Goal: Navigation & Orientation: Find specific page/section

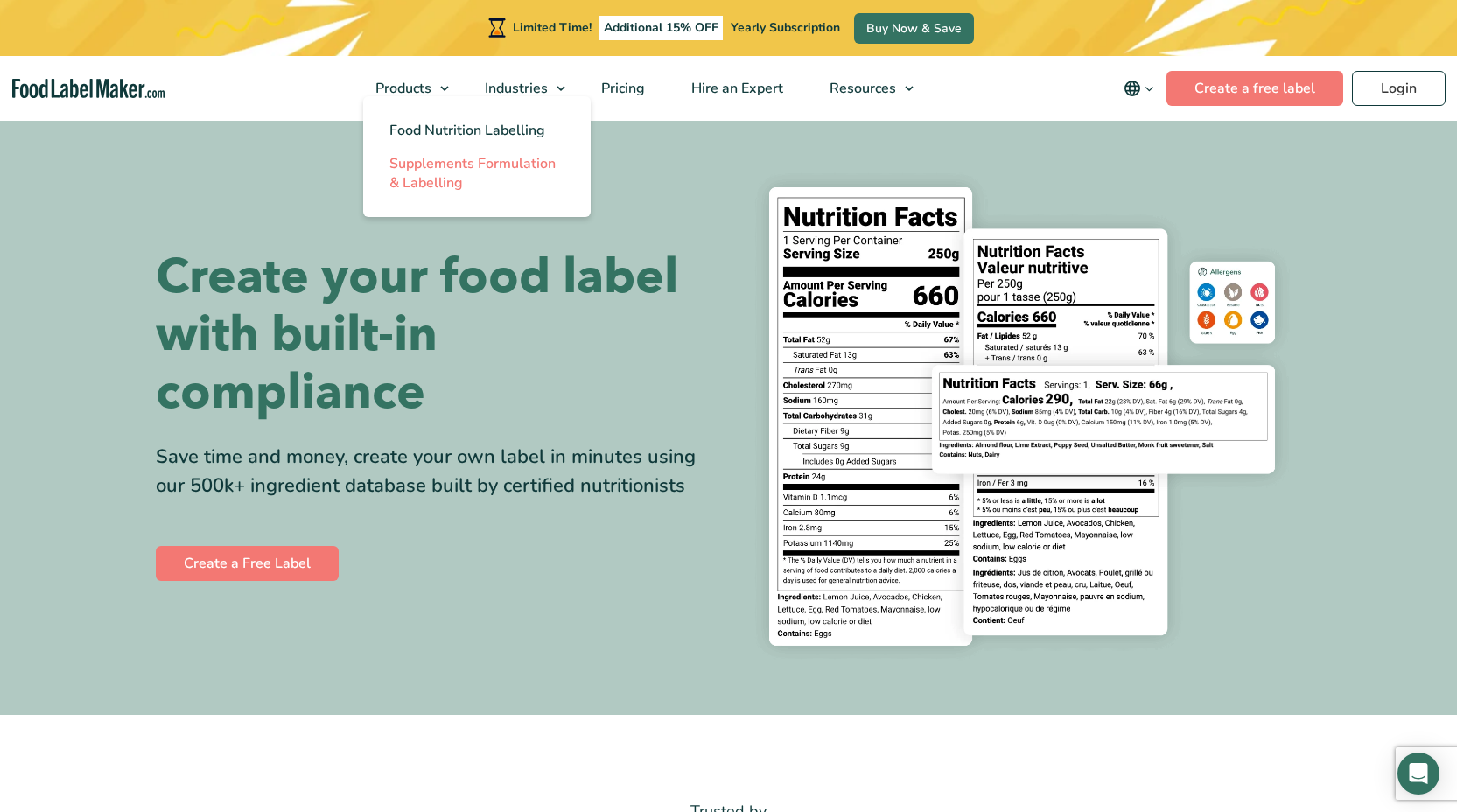
click at [470, 166] on span "Supplements Formulation & Labelling" at bounding box center [473, 173] width 167 height 38
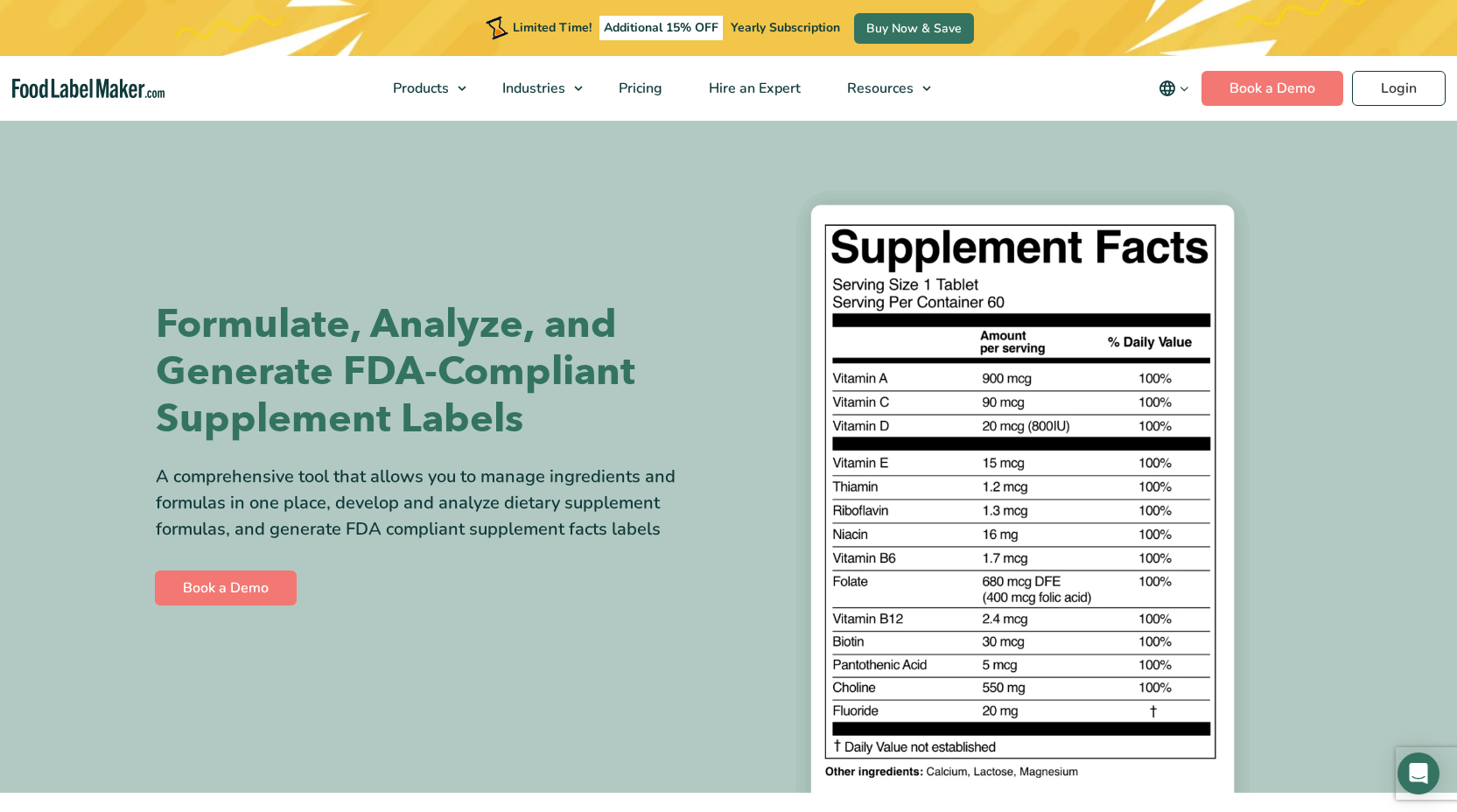
click at [428, 129] on span "Food Nutrition Labelling" at bounding box center [485, 130] width 156 height 20
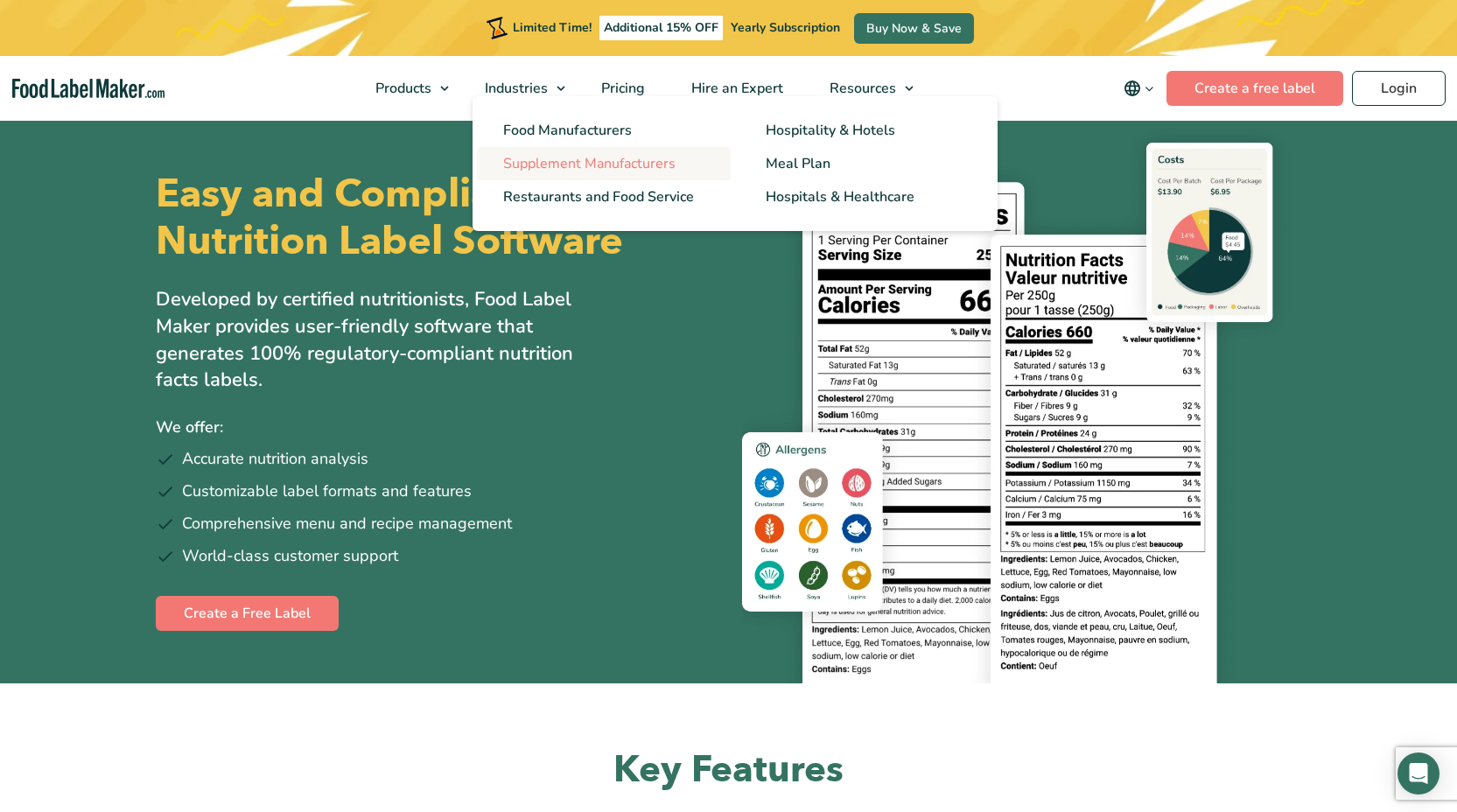
click at [603, 168] on span "Supplement Manufacturers" at bounding box center [590, 164] width 173 height 20
